Goal: Transaction & Acquisition: Purchase product/service

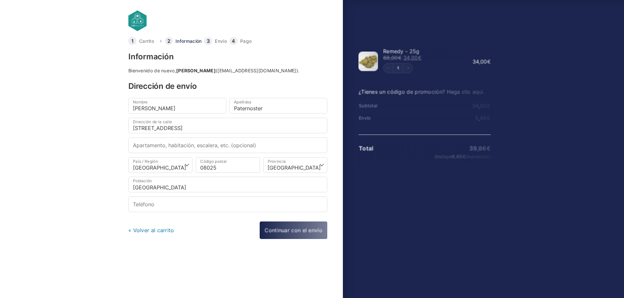
select select "B"
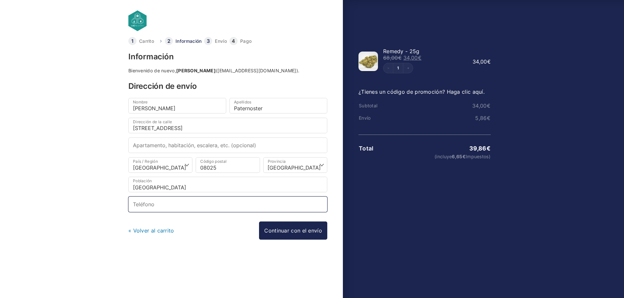
click at [167, 202] on input "Teléfono *" at bounding box center [227, 205] width 199 height 16
click at [91, 190] on body "Carrito Información Envío Pago Información Bienvenido de nuevo, Agustin Paterno…" at bounding box center [312, 139] width 624 height 278
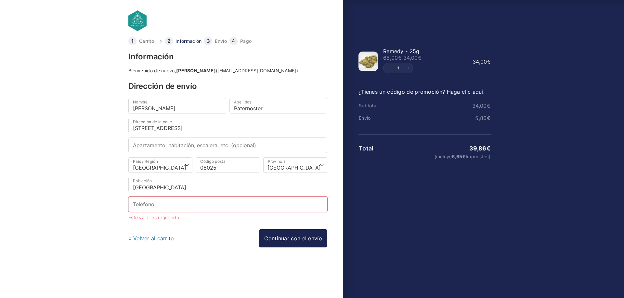
click at [79, 122] on body "Carrito Información Envío Pago Información Bienvenido de nuevo, Agustin Paterno…" at bounding box center [312, 139] width 624 height 278
click at [189, 205] on input "Teléfono *" at bounding box center [227, 205] width 199 height 16
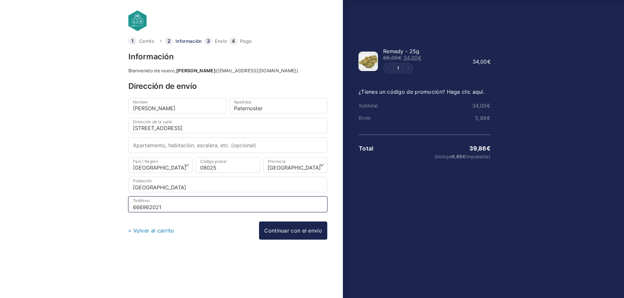
type input "666962021"
click at [92, 216] on body "Carrito Información Envío Pago Información Bienvenido de nuevo, Agustin Paterno…" at bounding box center [312, 139] width 624 height 278
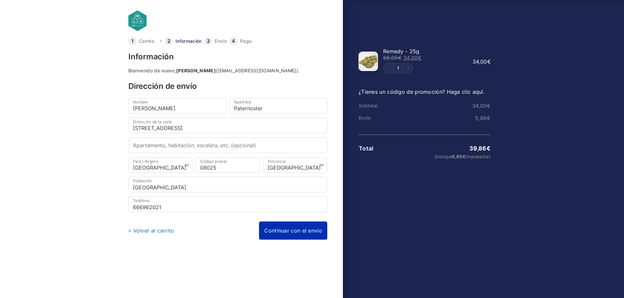
click at [281, 234] on link "Continuar con el envío" at bounding box center [293, 231] width 68 height 18
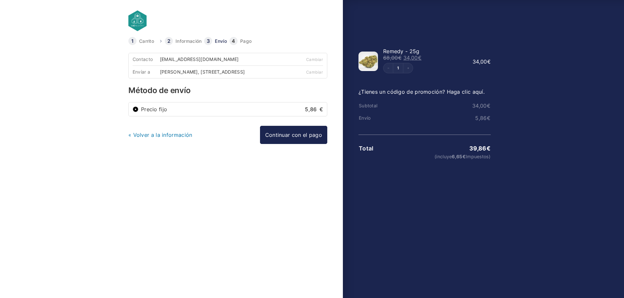
click at [176, 116] on li "Precio fijo 5,86 €" at bounding box center [228, 110] width 198 height 14
click at [159, 138] on link "« Volver a la información" at bounding box center [160, 135] width 64 height 6
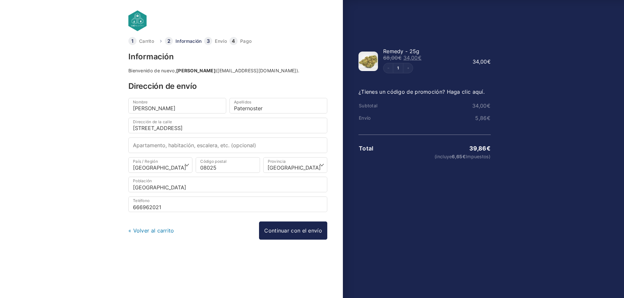
click at [158, 232] on link "« Volver al carrito" at bounding box center [151, 231] width 46 height 6
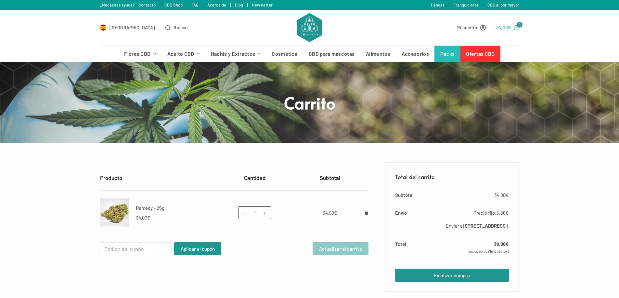
click at [500, 27] on bdi "34,00 €" at bounding box center [503, 28] width 15 height 6
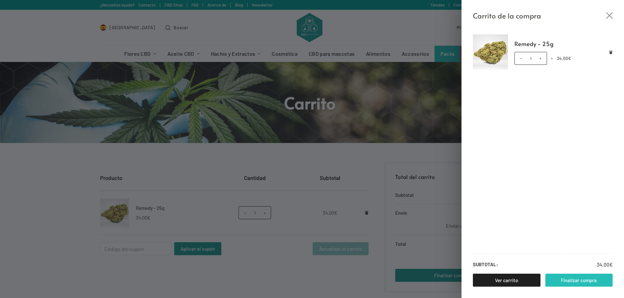
click at [562, 282] on link "Finalizar compra" at bounding box center [579, 280] width 68 height 13
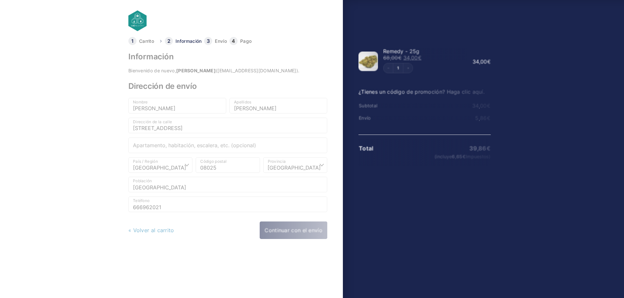
select select "B"
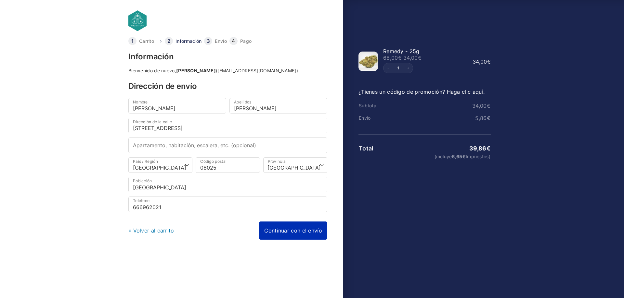
click at [286, 231] on link "Continuar con el envío" at bounding box center [293, 231] width 68 height 18
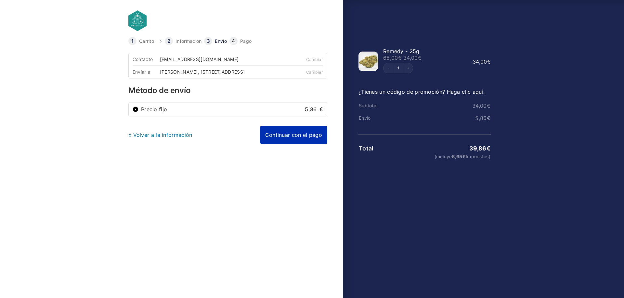
click at [289, 142] on link "Continuar con el pago" at bounding box center [293, 135] width 67 height 18
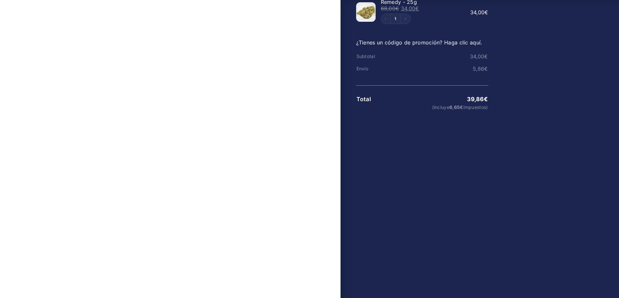
scroll to position [130, 0]
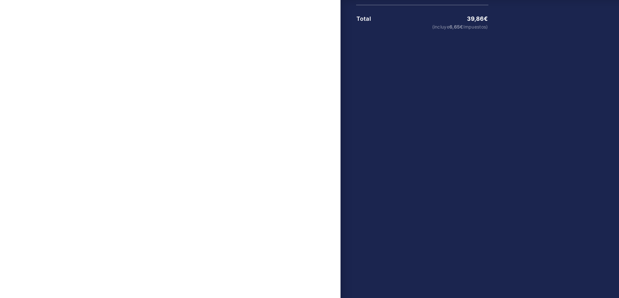
click at [160, 272] on link "« Regresar al envío" at bounding box center [150, 269] width 49 height 6
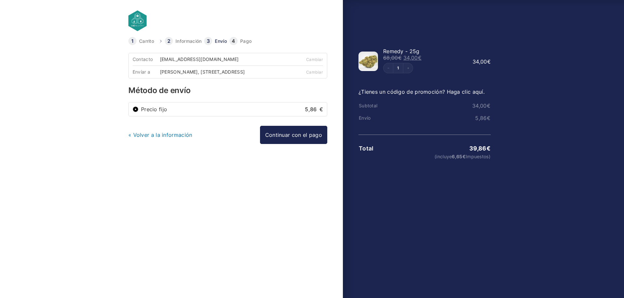
click at [190, 74] on div "Agustin Paternoster, Carrer de l'Encarnació, 181, 08025 Barcelona, Barcelona" at bounding box center [204, 72] width 89 height 5
click at [315, 72] on link "Cambiar" at bounding box center [314, 72] width 17 height 5
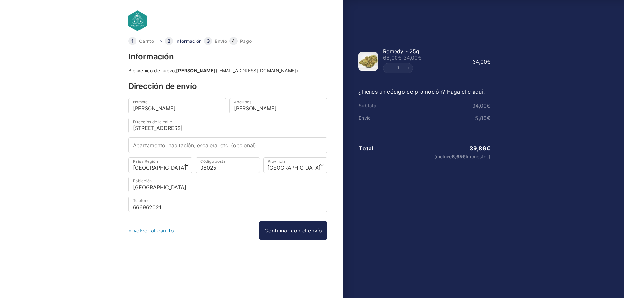
click at [153, 231] on link "« Volver al carrito" at bounding box center [151, 231] width 46 height 6
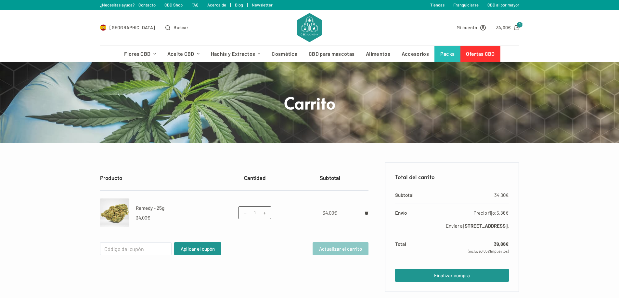
click at [194, 4] on link "FAQ" at bounding box center [194, 4] width 7 height 5
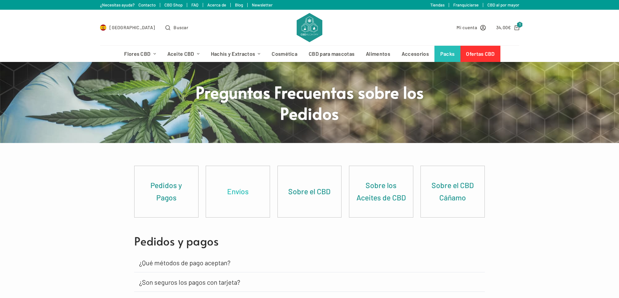
click at [246, 188] on link "Envíos" at bounding box center [238, 191] width 64 height 51
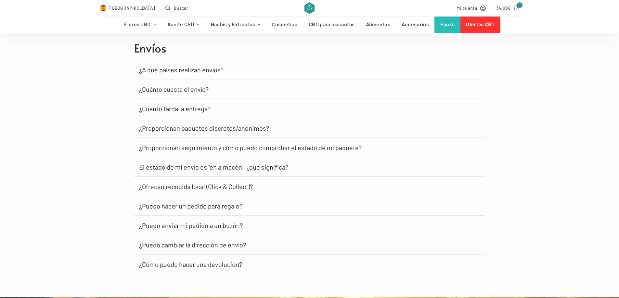
scroll to position [392, 0]
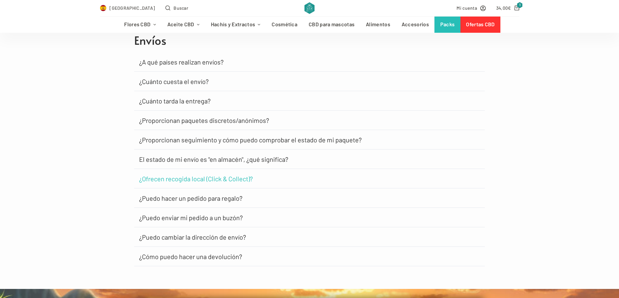
click at [176, 178] on link "¿Ofrecen recogida local (Click & Collect)?" at bounding box center [196, 179] width 114 height 6
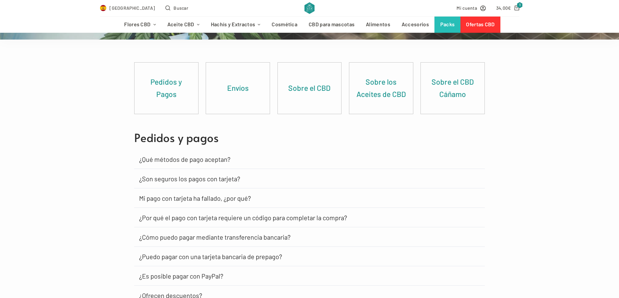
scroll to position [0, 0]
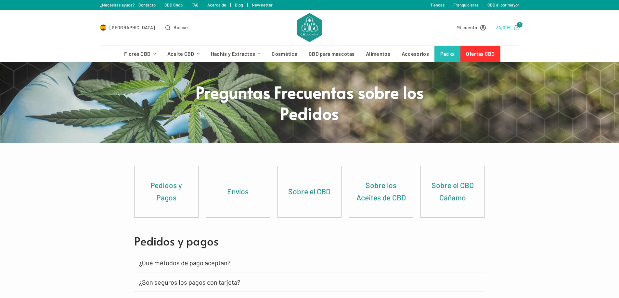
click at [504, 28] on bdi "34,00 €" at bounding box center [503, 28] width 15 height 6
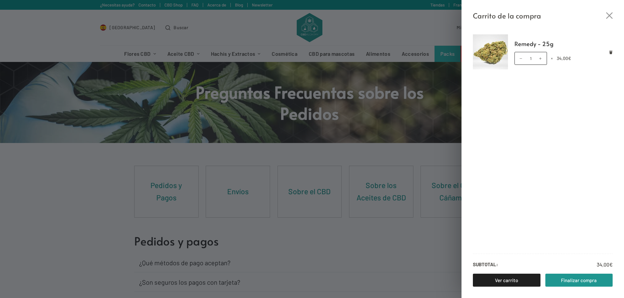
click at [608, 54] on div "Remedy - 25g cantidad 1 × 34,00 €" at bounding box center [563, 58] width 98 height 13
click at [612, 53] on icon "Eliminar Remedy - 25g del carrito" at bounding box center [610, 53] width 3 height 4
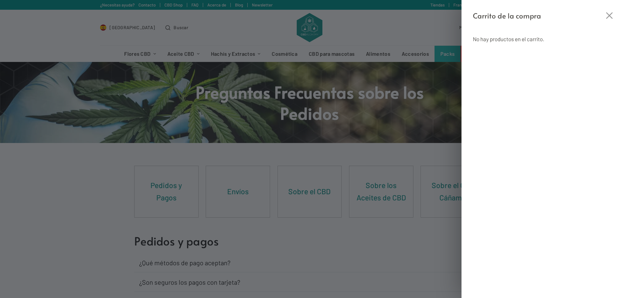
click at [357, 21] on div "Carrito de la compra No hay productos en el carrito." at bounding box center [312, 149] width 624 height 298
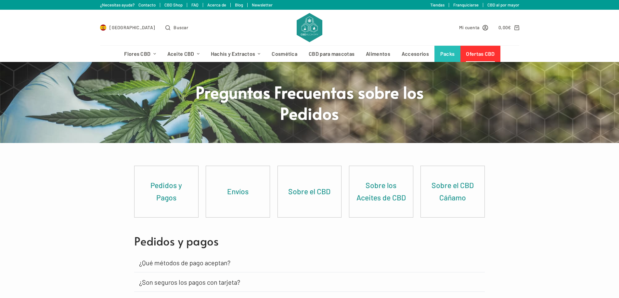
click at [479, 55] on link "Ofertas CBD" at bounding box center [480, 54] width 40 height 16
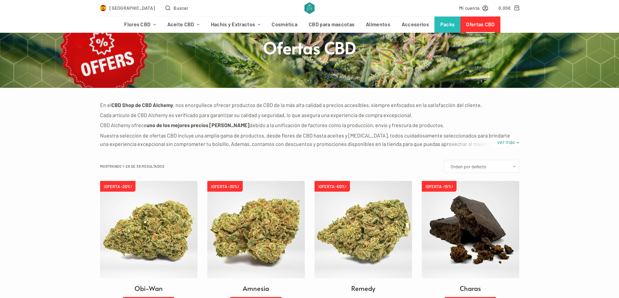
scroll to position [97, 0]
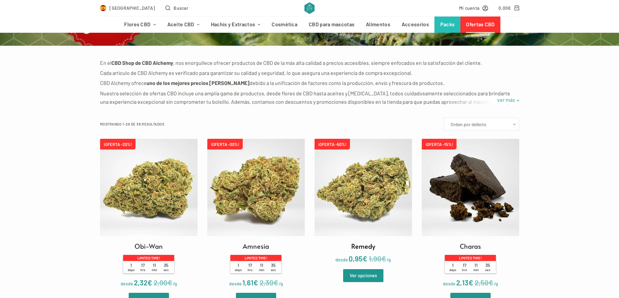
click at [358, 190] on img at bounding box center [362, 187] width 97 height 97
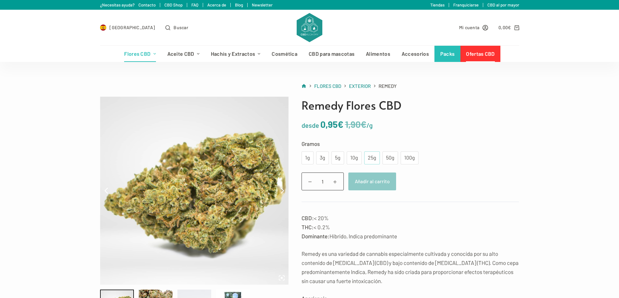
click at [369, 158] on div "25g" at bounding box center [372, 158] width 8 height 8
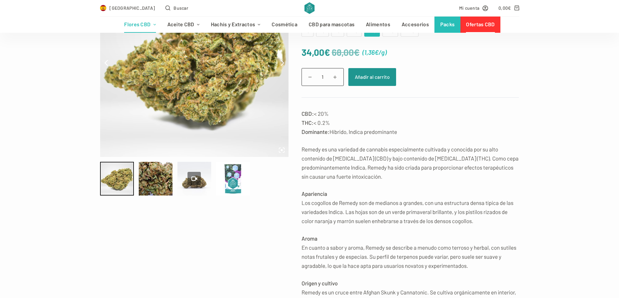
scroll to position [130, 0]
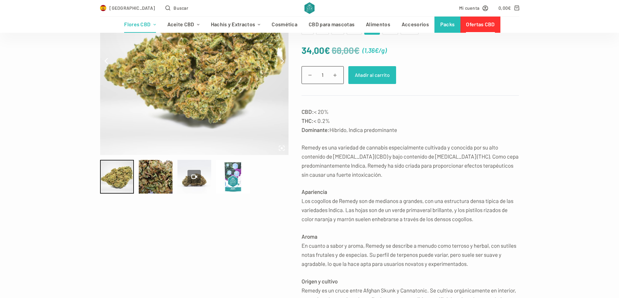
click at [378, 80] on button "Añadir al carrito" at bounding box center [372, 75] width 48 height 18
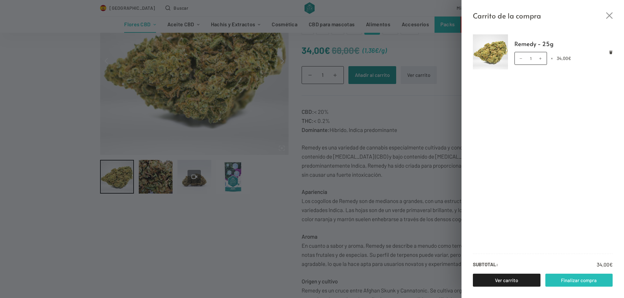
click at [558, 281] on link "Finalizar compra" at bounding box center [579, 280] width 68 height 13
click at [611, 18] on icon "Cerrar el cajón del carrito" at bounding box center [609, 15] width 6 height 6
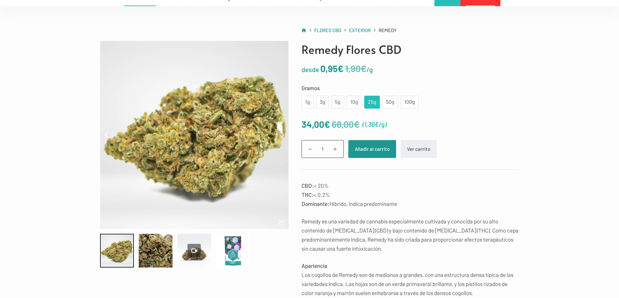
scroll to position [0, 0]
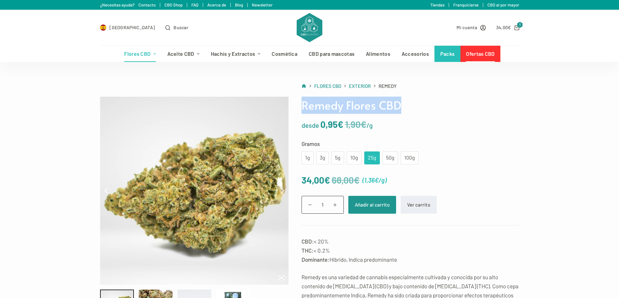
drag, startPoint x: 402, startPoint y: 105, endPoint x: 297, endPoint y: 104, distance: 104.9
click at [516, 27] on icon "Carro de compra" at bounding box center [516, 27] width 5 height 5
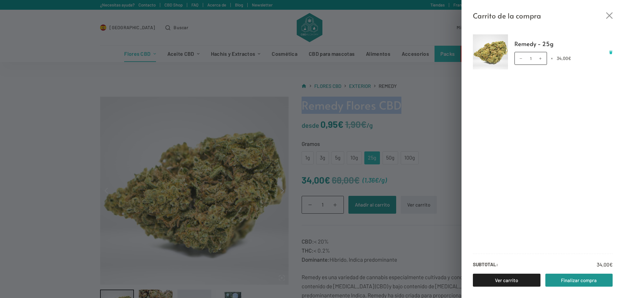
click at [612, 53] on icon "Eliminar Remedy - 25g del carrito" at bounding box center [610, 53] width 3 height 4
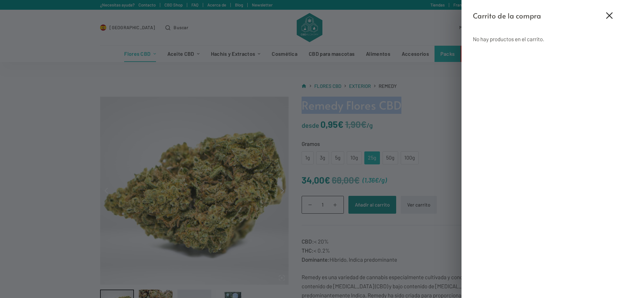
click at [609, 15] on icon "Cerrar el cajón del carrito" at bounding box center [609, 15] width 6 height 6
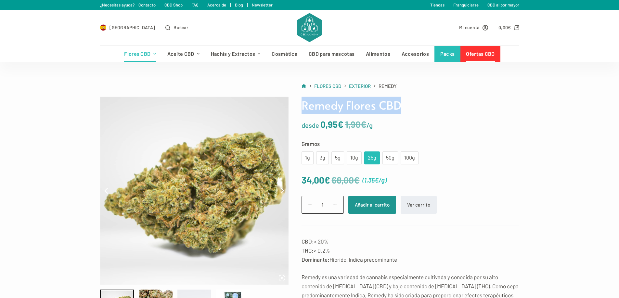
click at [165, 6] on link "CBD Shop" at bounding box center [173, 4] width 18 height 5
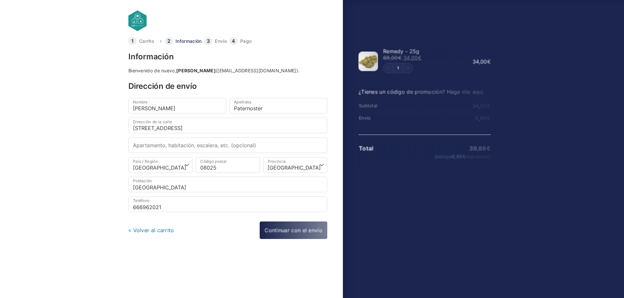
select select "B"
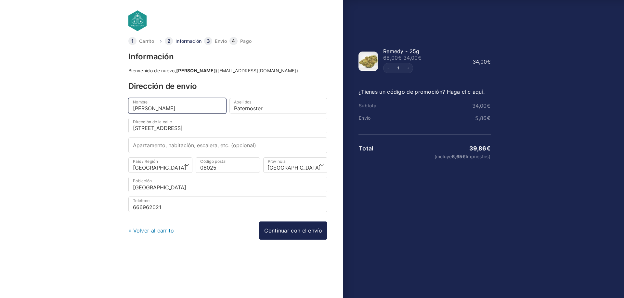
click at [184, 106] on input "[PERSON_NAME]" at bounding box center [177, 106] width 98 height 16
click at [214, 83] on h3 "Dirección de envío" at bounding box center [227, 86] width 199 height 8
click at [248, 41] on link "Pago" at bounding box center [245, 41] width 11 height 5
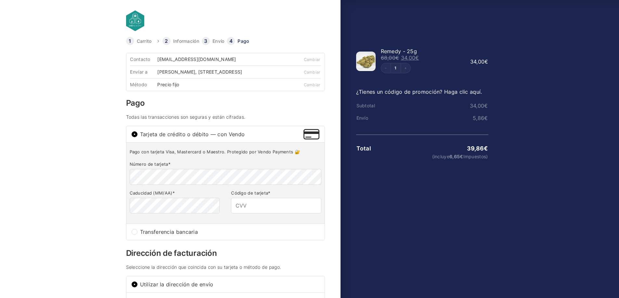
click at [215, 42] on link "Envío" at bounding box center [218, 41] width 12 height 5
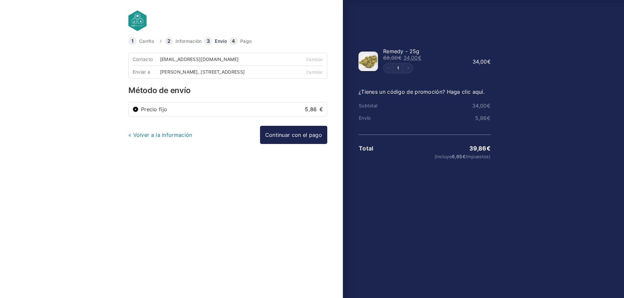
click at [132, 116] on li "Precio fijo 5,86 €" at bounding box center [228, 110] width 198 height 14
click at [148, 114] on body "Carrito Información Envío Pago Información Bienvenido de nuevo, [PERSON_NAME] (…" at bounding box center [312, 139] width 624 height 278
click at [201, 112] on label "Precio fijo 5,86 €" at bounding box center [232, 109] width 182 height 5
click at [138, 112] on input "Precio fijo 5,86 €" at bounding box center [135, 110] width 6 height 6
click at [215, 72] on div "[PERSON_NAME], [STREET_ADDRESS]" at bounding box center [204, 72] width 89 height 5
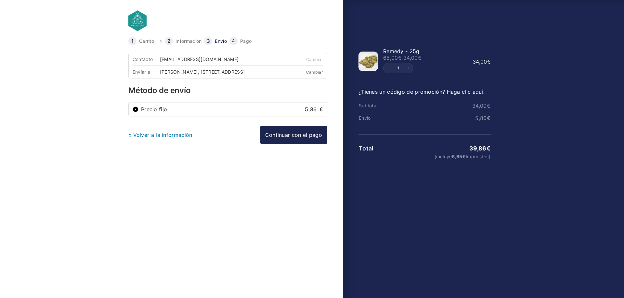
click at [311, 70] on link "Cambiar" at bounding box center [314, 72] width 17 height 5
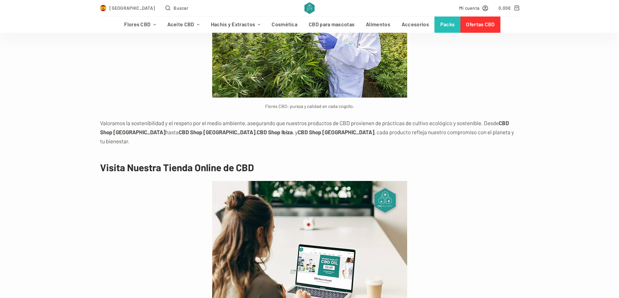
scroll to position [3410, 0]
